Goal: Task Accomplishment & Management: Manage account settings

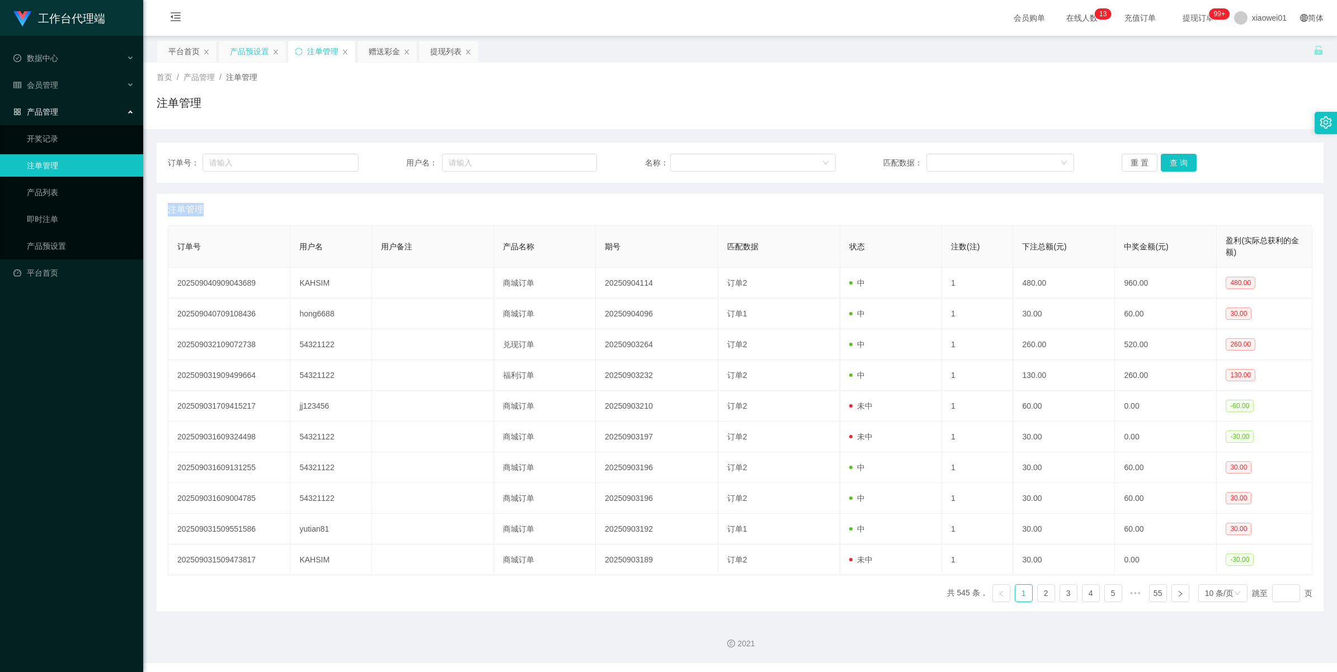
click at [250, 54] on div "产品预设置" at bounding box center [249, 51] width 39 height 21
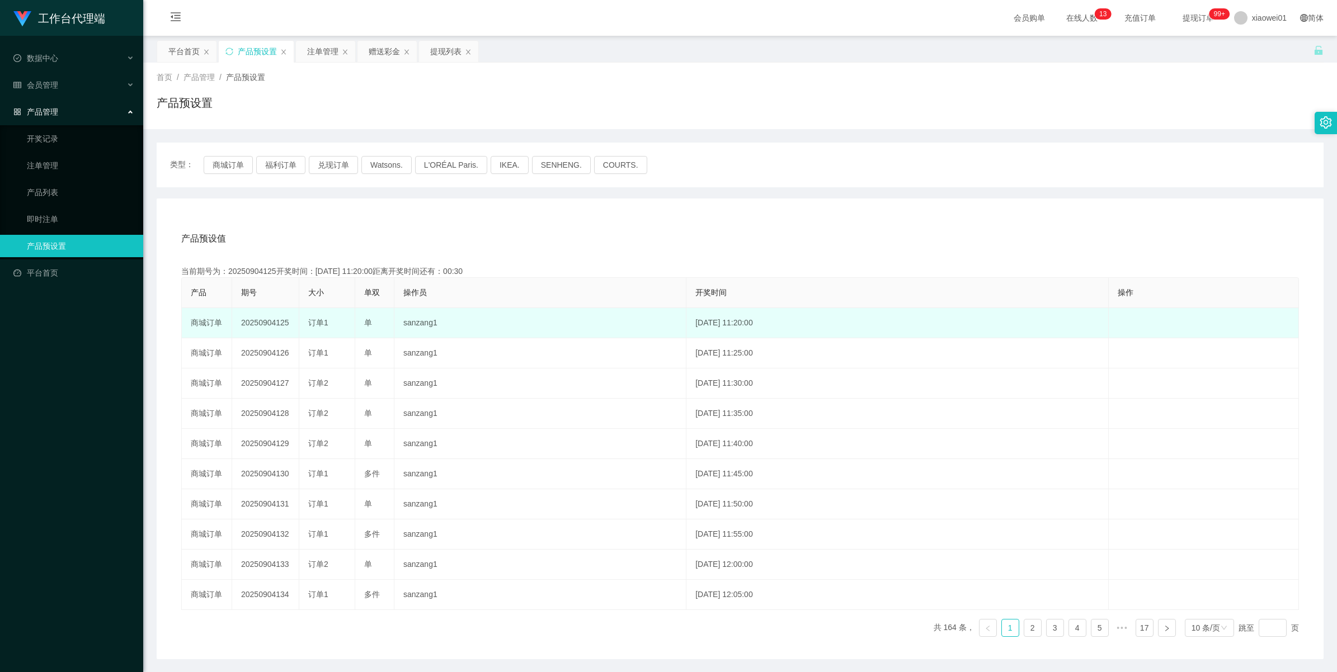
click at [252, 322] on td "20250904125" at bounding box center [265, 323] width 67 height 30
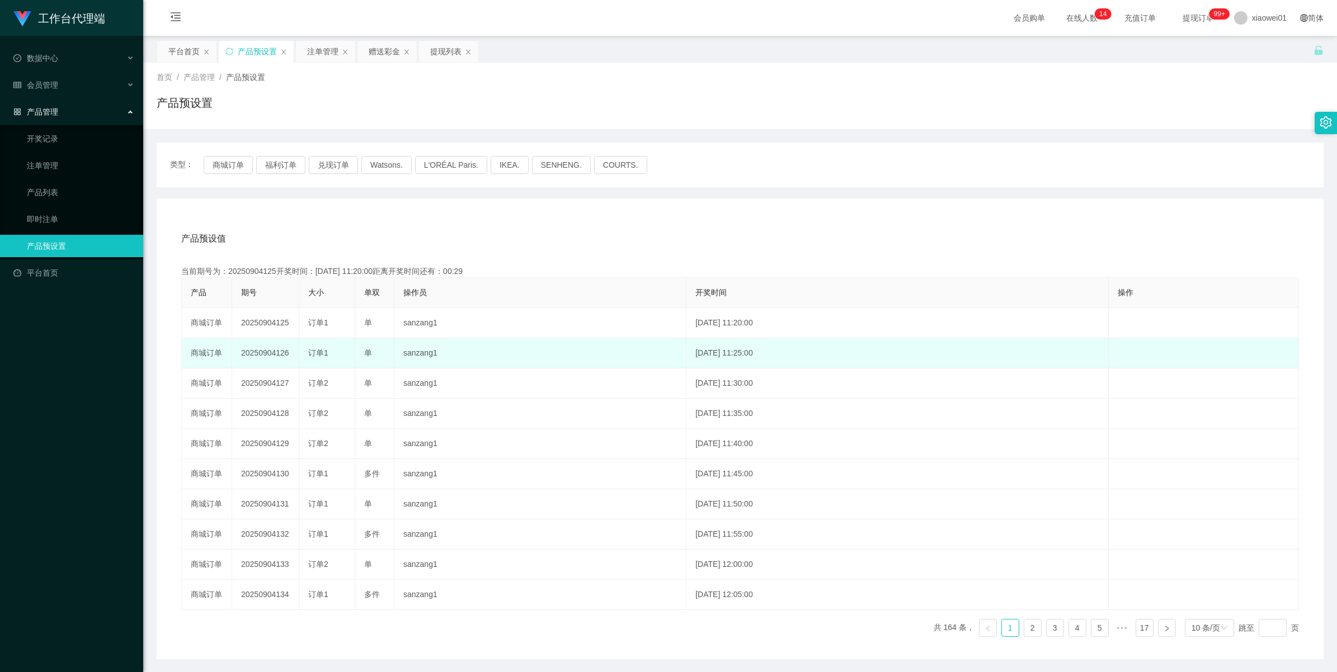
click at [261, 351] on td "20250904126" at bounding box center [265, 353] width 67 height 30
copy td "20250904126"
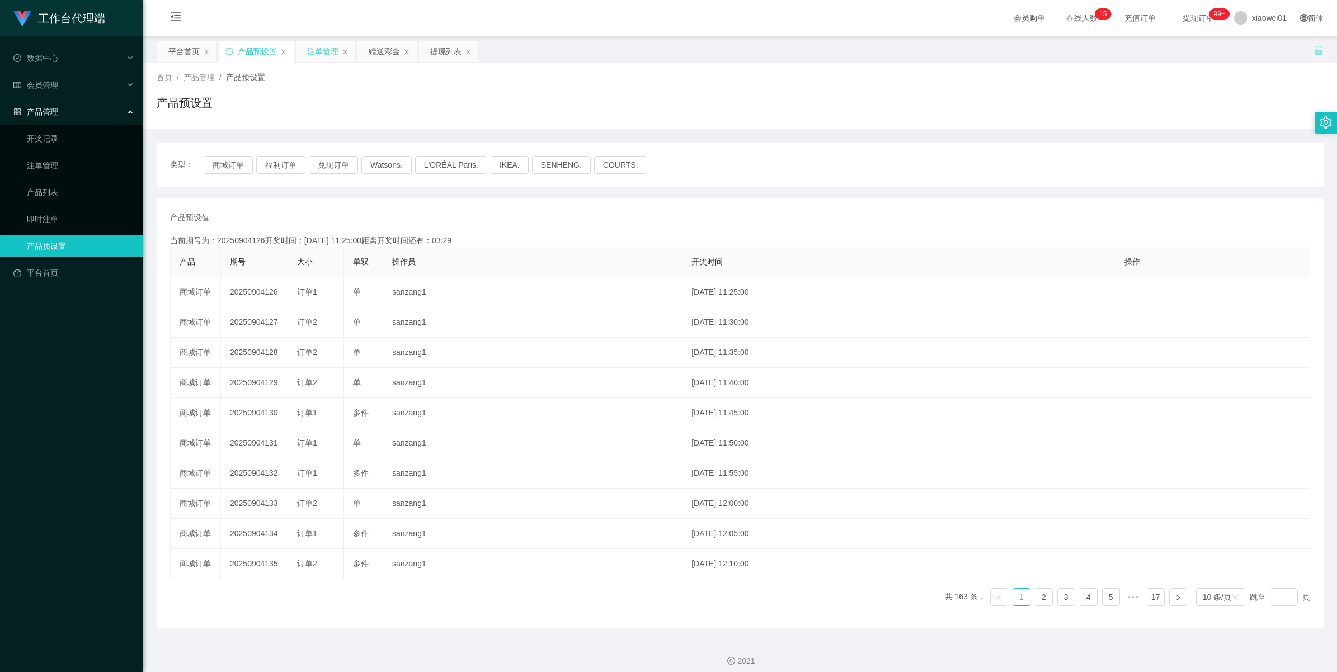
click at [326, 51] on div "注单管理" at bounding box center [322, 51] width 31 height 21
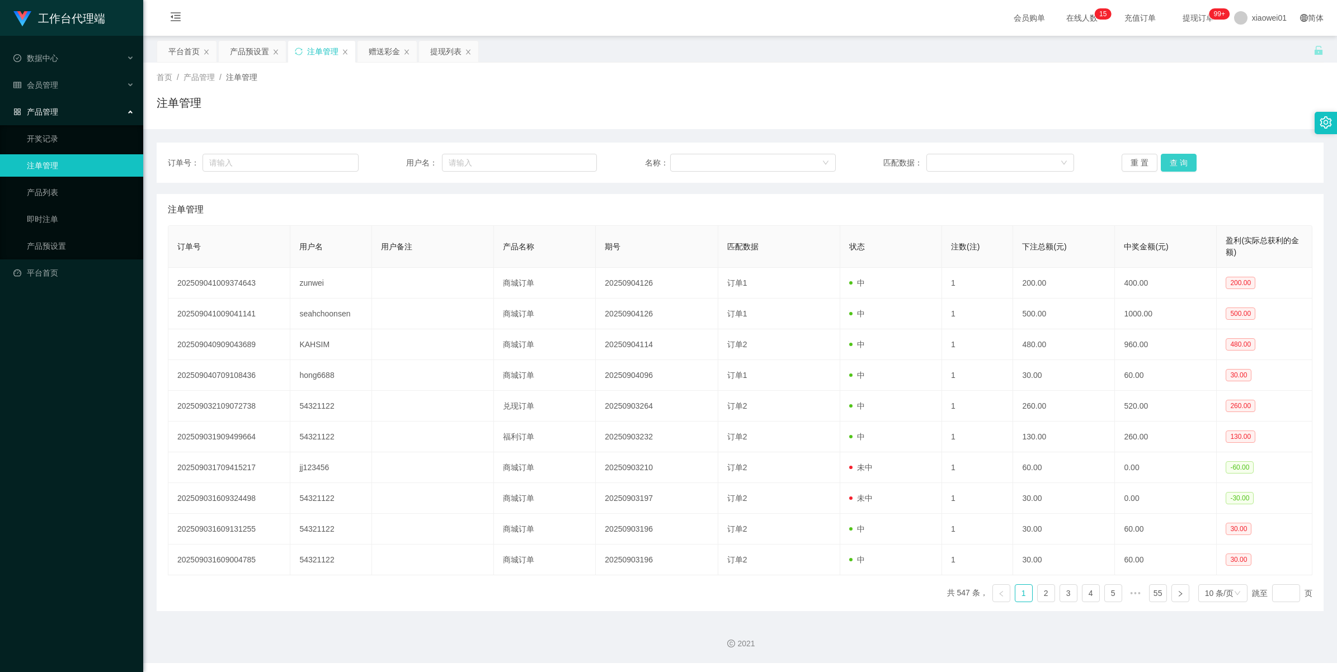
click at [1161, 157] on button "查 询" at bounding box center [1179, 163] width 36 height 18
click at [1160, 157] on div "重 置 查 询" at bounding box center [1217, 163] width 191 height 18
click at [1161, 157] on button "查 询" at bounding box center [1179, 163] width 36 height 18
click at [1160, 157] on div "重 置 查 询" at bounding box center [1217, 163] width 191 height 18
click at [1161, 157] on button "查 询" at bounding box center [1179, 163] width 36 height 18
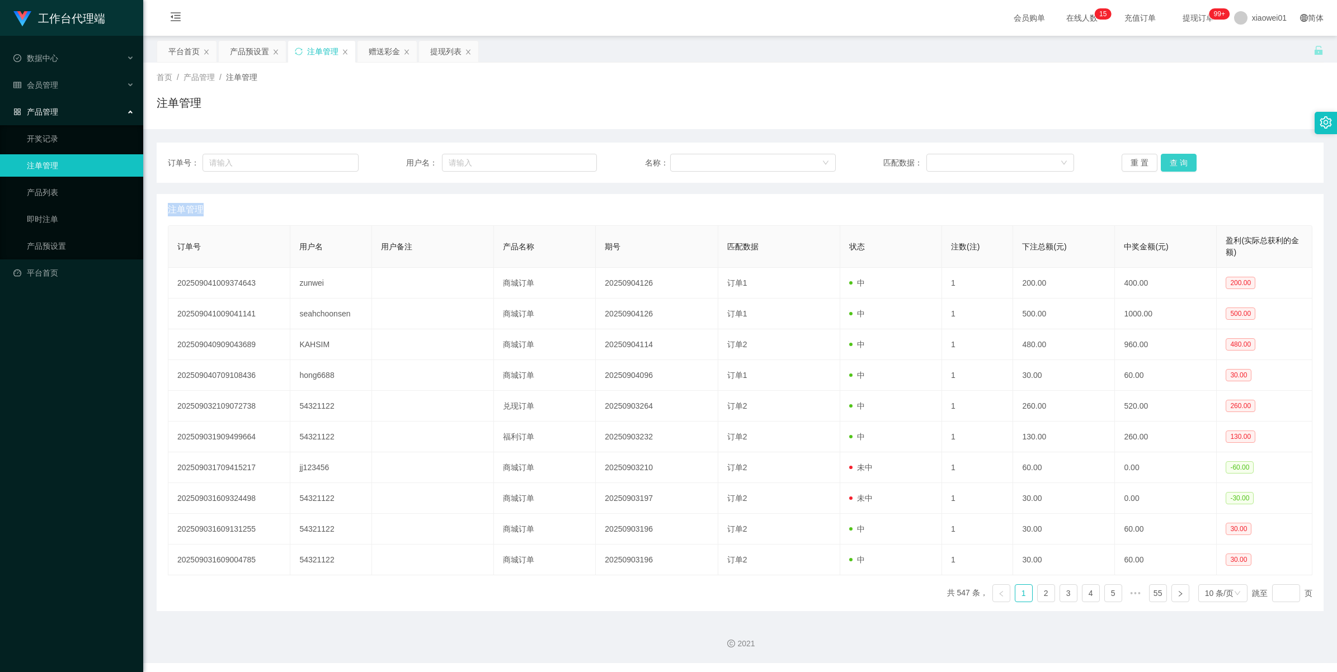
click at [1161, 157] on button "查 询" at bounding box center [1179, 163] width 36 height 18
click at [241, 52] on div "产品预设置" at bounding box center [249, 51] width 39 height 21
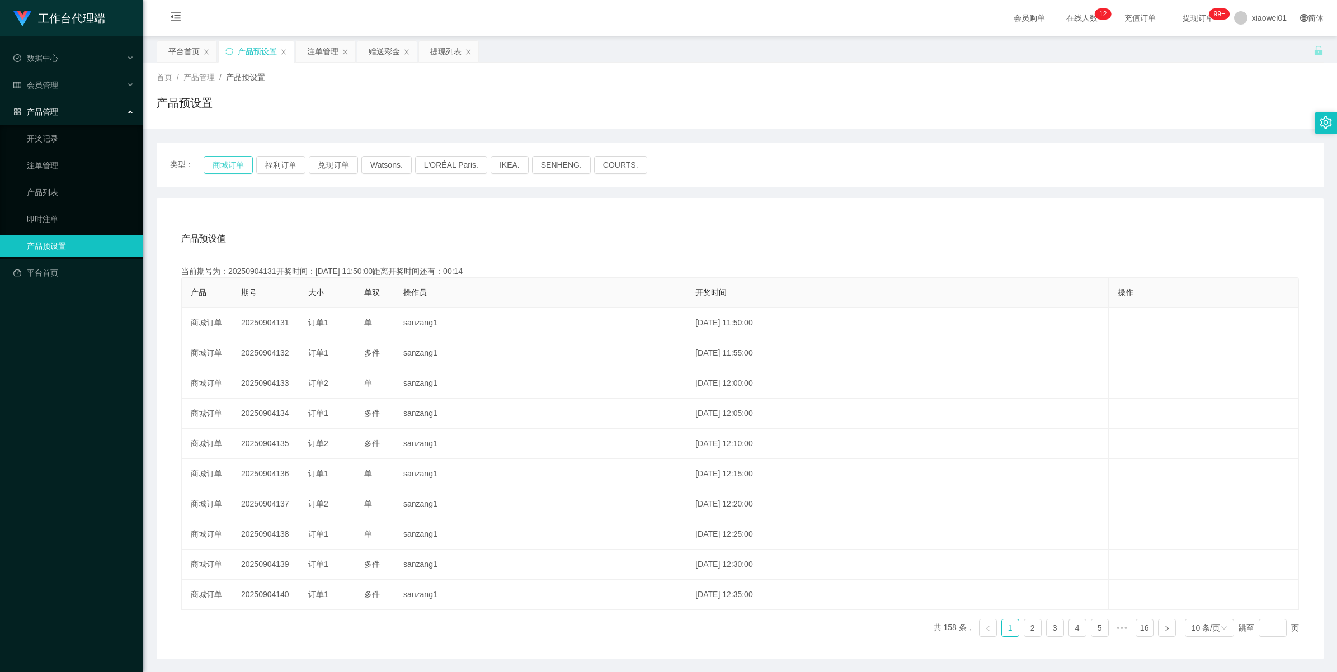
click at [236, 166] on button "商城订单" at bounding box center [228, 165] width 49 height 18
click at [270, 163] on button "福利订单" at bounding box center [280, 165] width 49 height 18
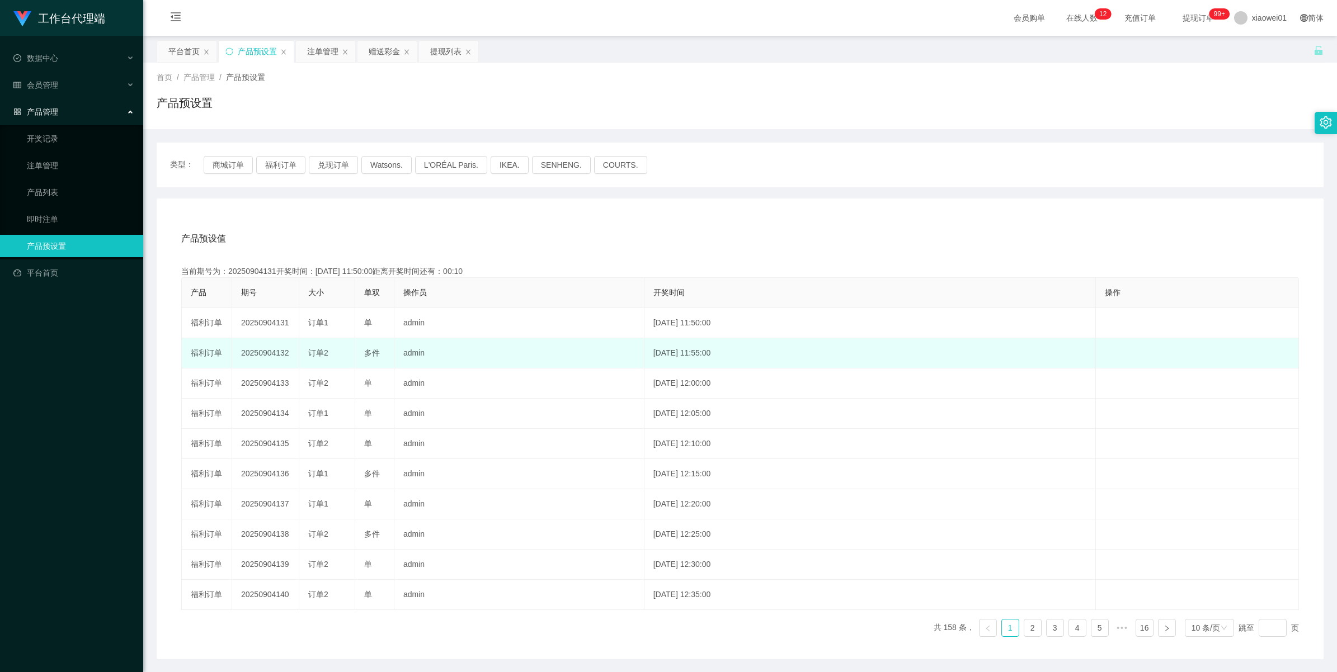
click at [258, 351] on td "20250904132" at bounding box center [265, 353] width 67 height 30
copy td "20250904132"
